Goal: Download file/media

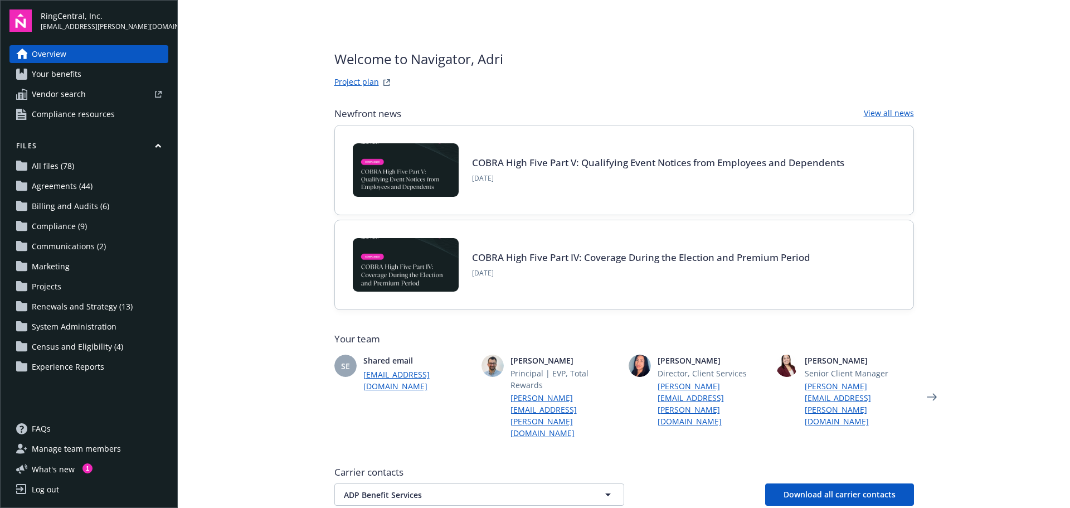
click at [61, 303] on span "Renewals and Strategy (13)" at bounding box center [82, 306] width 101 height 18
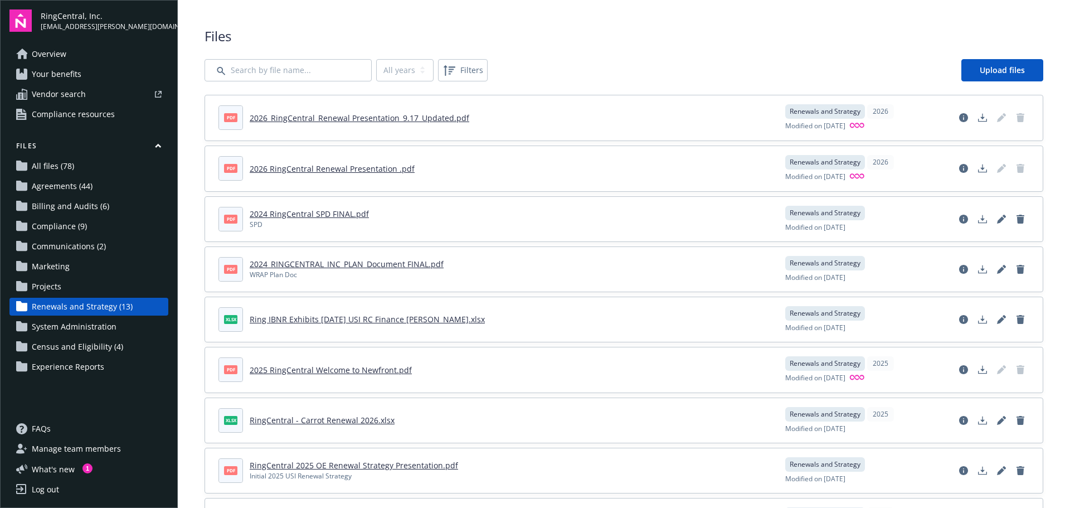
click at [353, 120] on link "2026_RingCentral_Renewal Presentation_9.17_Updated.pdf" at bounding box center [359, 118] width 219 height 11
